Goal: Information Seeking & Learning: Check status

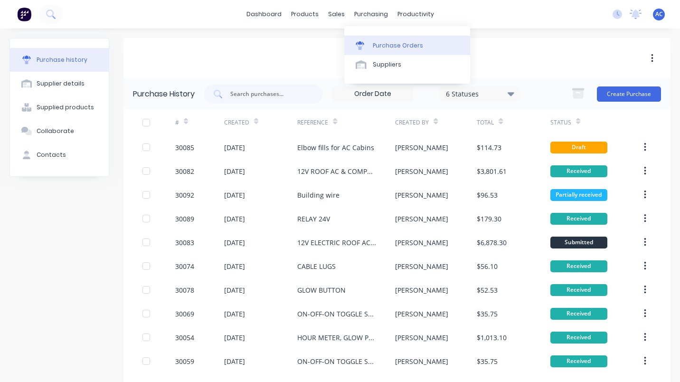
click at [391, 42] on div "Purchase Orders" at bounding box center [398, 45] width 50 height 9
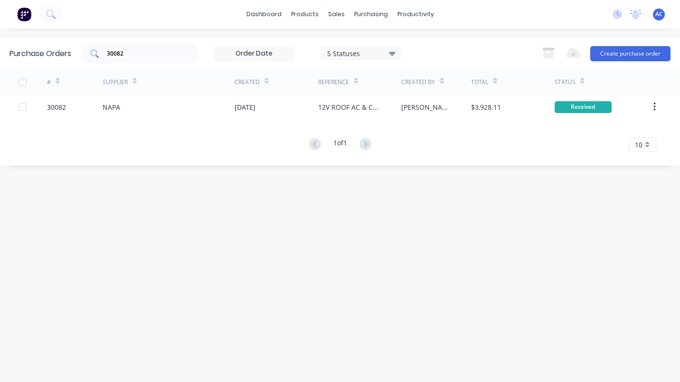
click at [164, 61] on div "30082" at bounding box center [140, 53] width 119 height 19
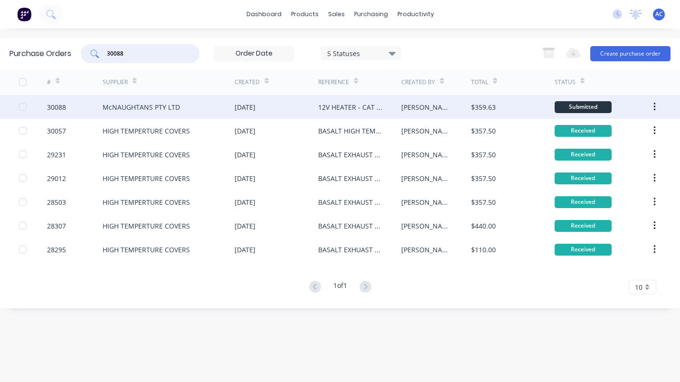
type input "30088"
click at [114, 109] on div "McNAUGHTANS PTY LTD" at bounding box center [141, 107] width 77 height 10
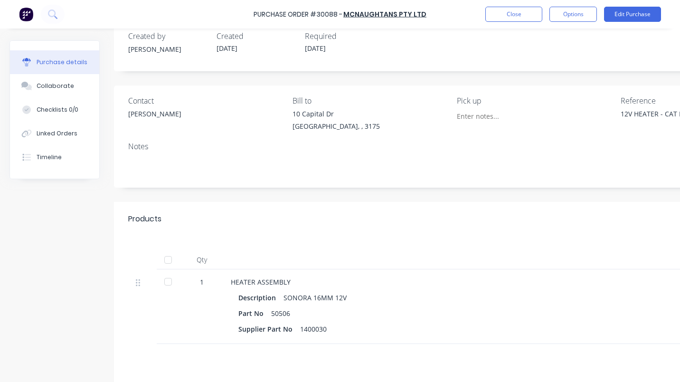
scroll to position [19, 0]
click at [62, 130] on div "Linked Orders" at bounding box center [57, 133] width 41 height 9
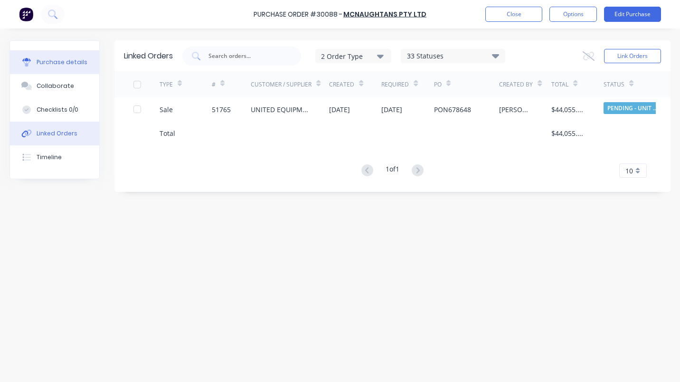
click at [75, 62] on div "Purchase details" at bounding box center [62, 62] width 51 height 9
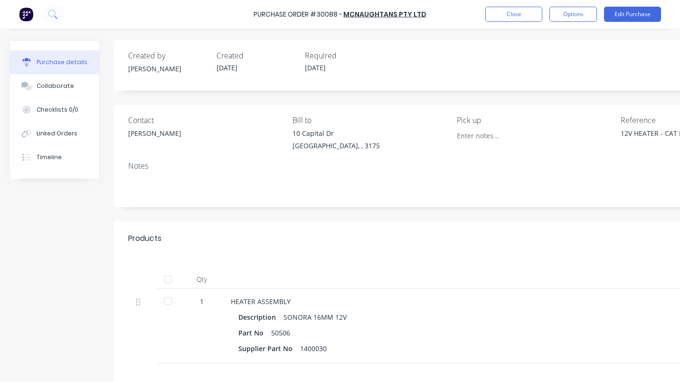
click at [166, 301] on div at bounding box center [168, 300] width 19 height 19
click at [511, 17] on button "Close" at bounding box center [513, 14] width 57 height 15
type textarea "x"
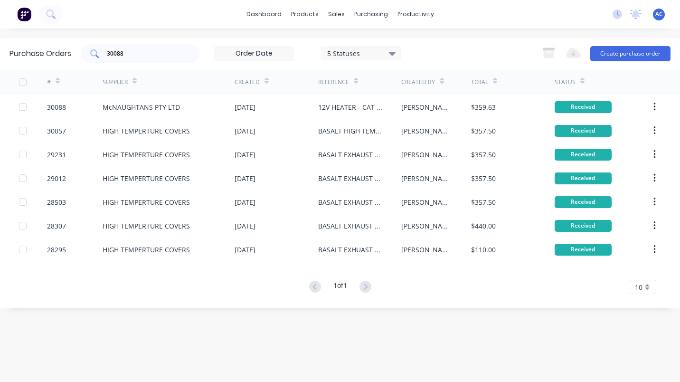
click at [134, 55] on input "30088" at bounding box center [145, 53] width 79 height 9
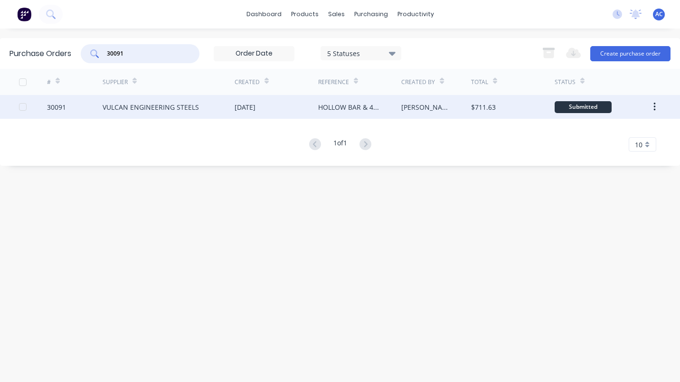
type input "30091"
click at [149, 106] on div "VULCAN ENGINEERING STEELS" at bounding box center [151, 107] width 96 height 10
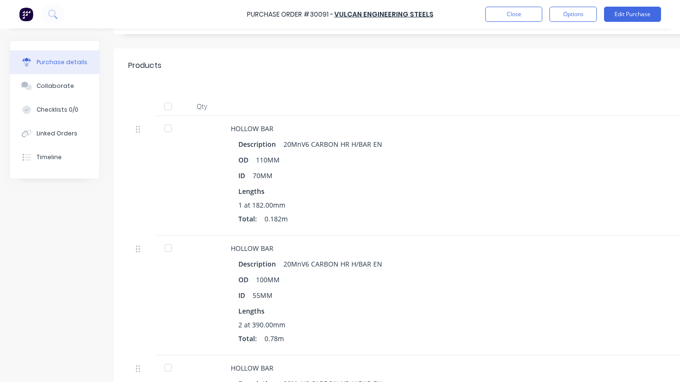
scroll to position [165, 0]
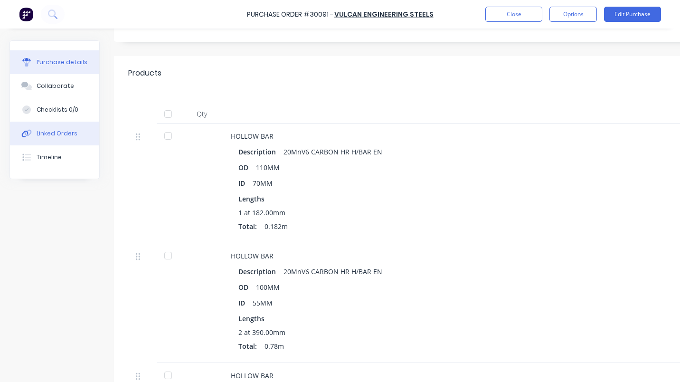
click at [60, 137] on div "Linked Orders" at bounding box center [57, 133] width 41 height 9
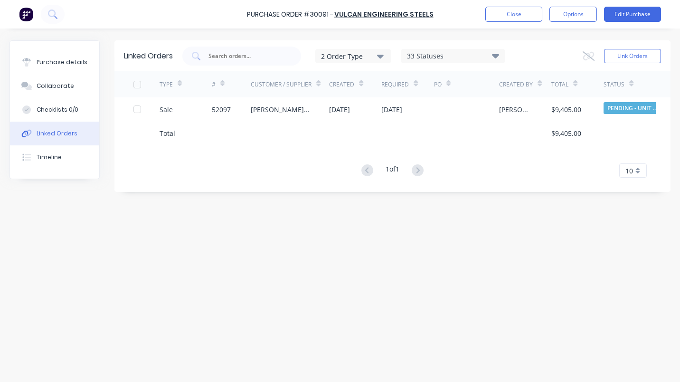
drag, startPoint x: 44, startPoint y: 0, endPoint x: 110, endPoint y: 18, distance: 68.3
drag, startPoint x: 110, startPoint y: 18, endPoint x: 469, endPoint y: 257, distance: 431.2
click at [469, 257] on div "Linked Orders 2 Order Type 33 Statuses Sales Order Status All Archived Draft Qu…" at bounding box center [339, 202] width 661 height 325
click at [36, 66] on button "Purchase details" at bounding box center [54, 62] width 89 height 24
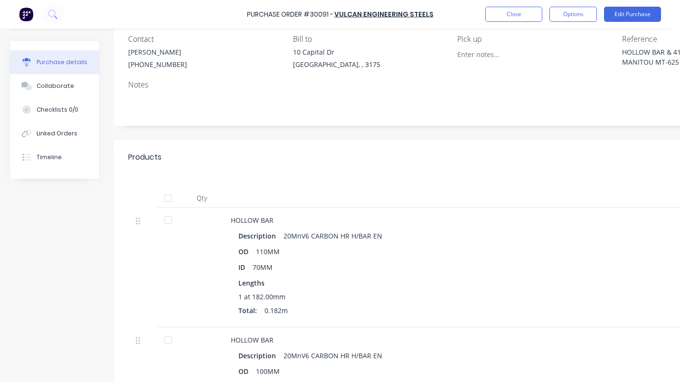
scroll to position [84, 0]
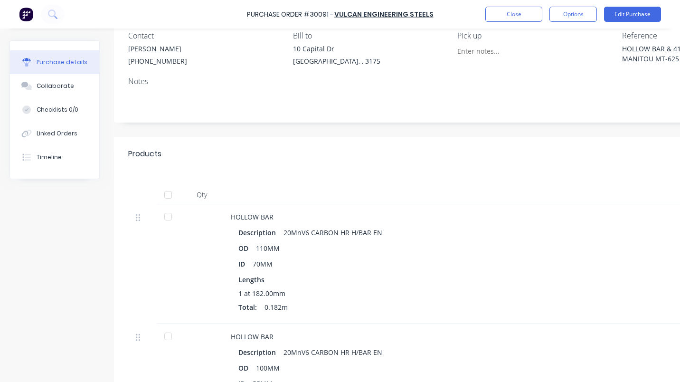
click at [171, 216] on div at bounding box center [168, 216] width 19 height 19
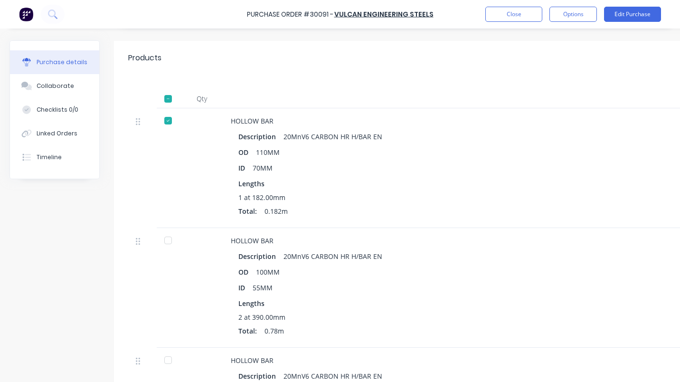
scroll to position [188, 0]
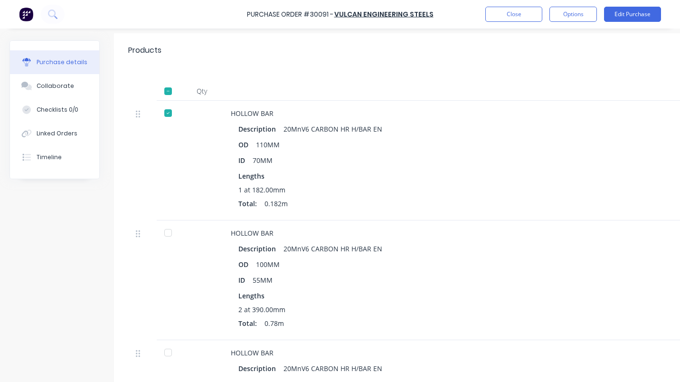
click at [166, 230] on div at bounding box center [168, 232] width 19 height 19
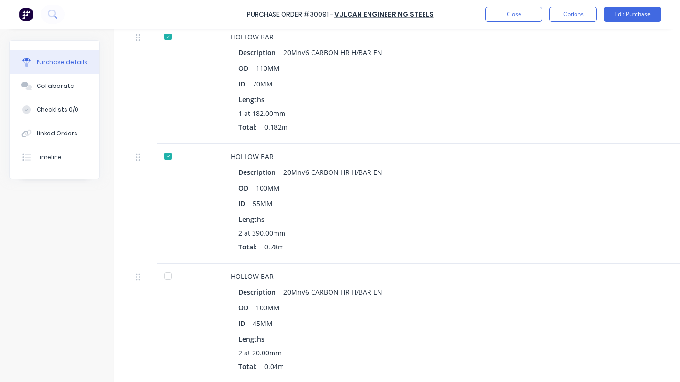
scroll to position [275, 0]
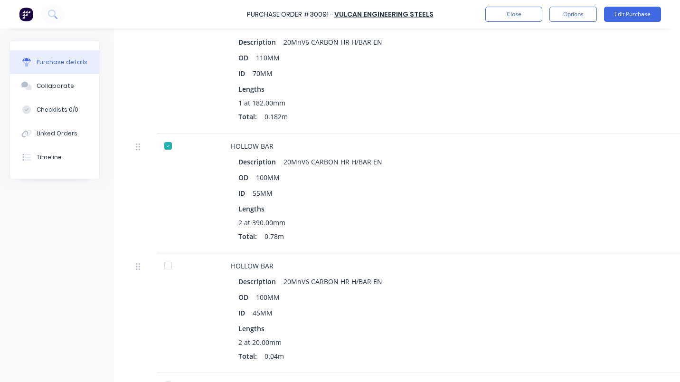
click at [166, 265] on div at bounding box center [168, 265] width 19 height 19
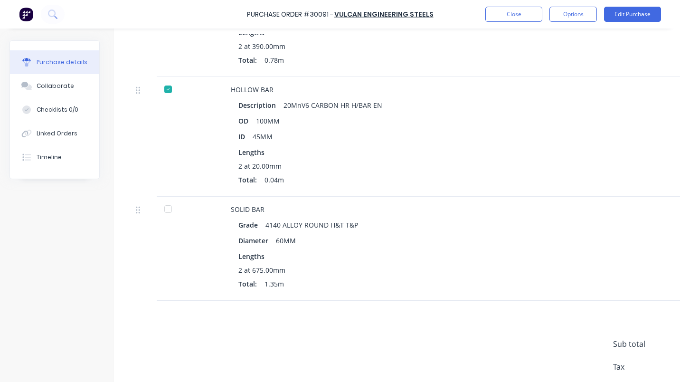
scroll to position [452, 0]
click at [169, 205] on div at bounding box center [168, 207] width 19 height 19
type textarea "x"
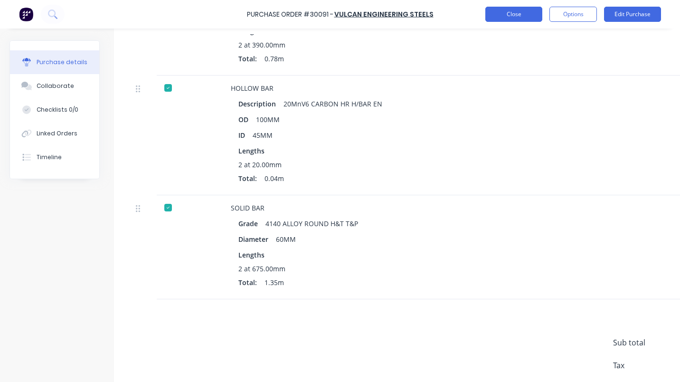
click at [505, 11] on button "Close" at bounding box center [513, 14] width 57 height 15
